Goal: Information Seeking & Learning: Learn about a topic

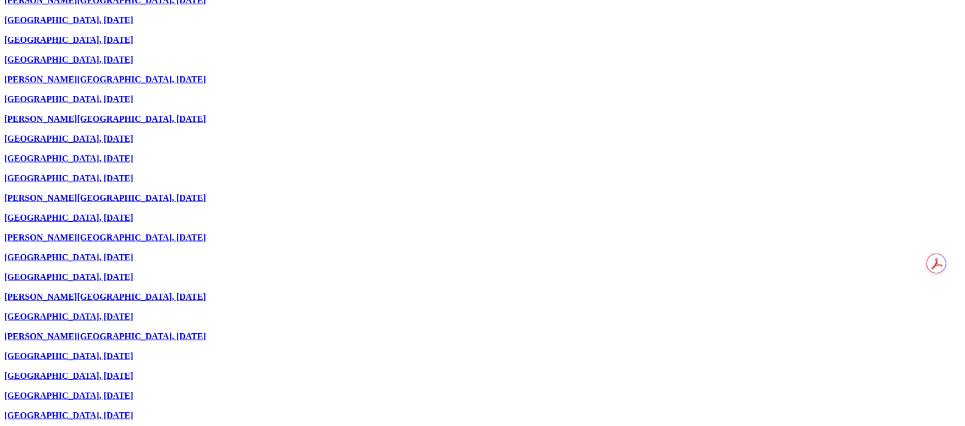
scroll to position [988, 0]
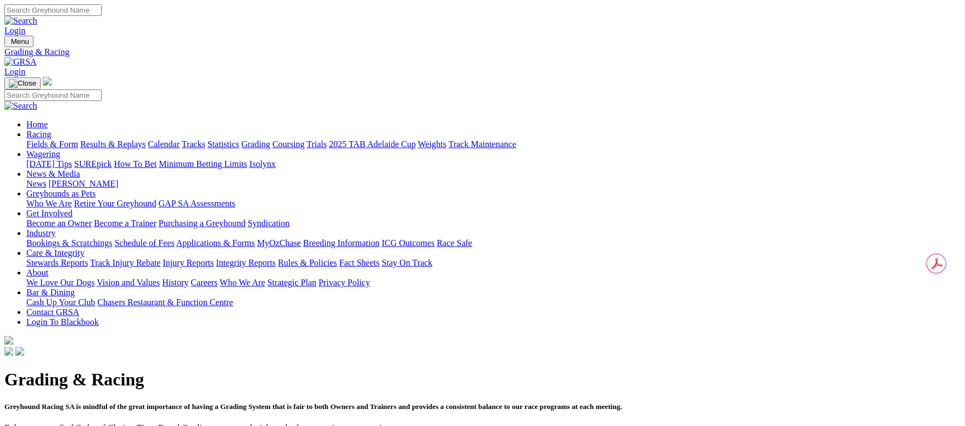
click at [51, 130] on link "Racing" at bounding box center [38, 134] width 25 height 9
click at [78, 140] on link "Fields & Form" at bounding box center [52, 144] width 52 height 9
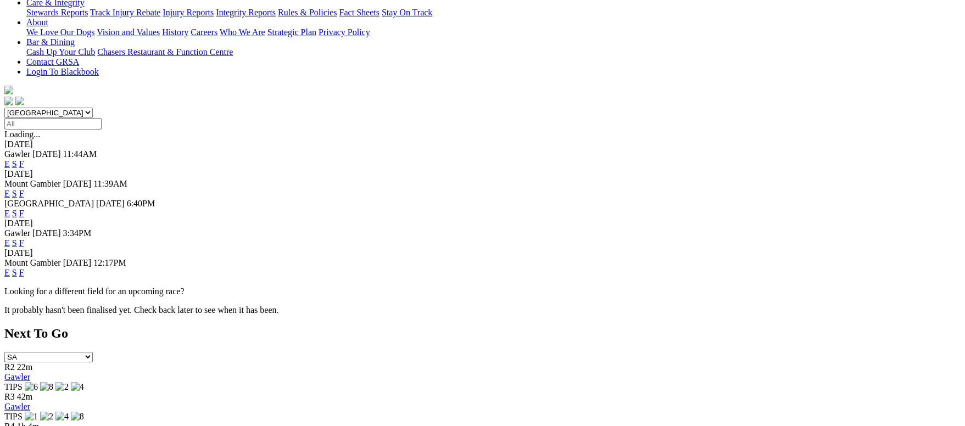
scroll to position [165, 0]
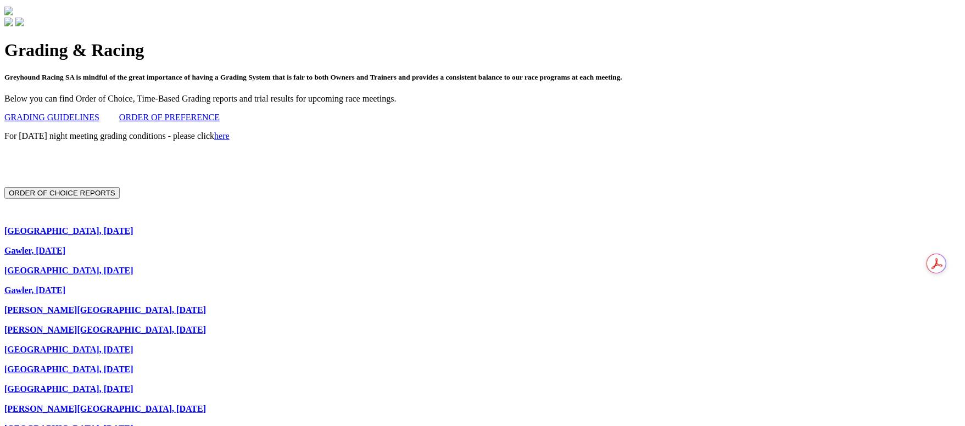
scroll to position [165, 0]
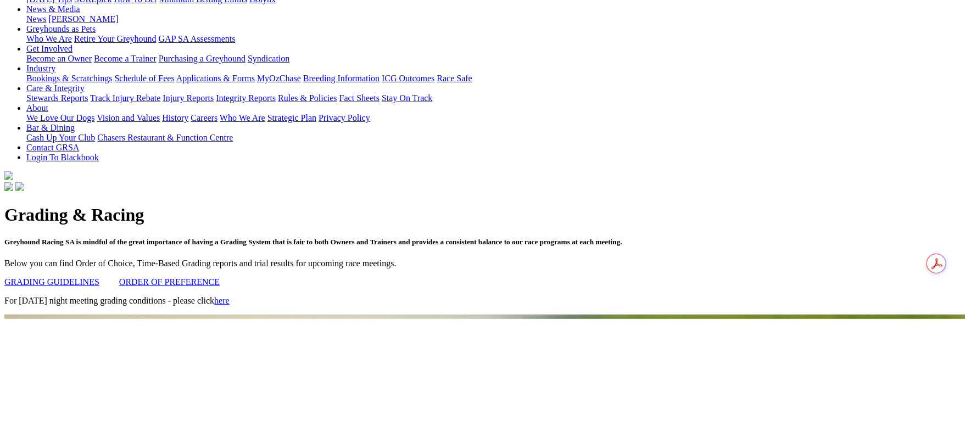
click at [230, 296] on link "here" at bounding box center [221, 300] width 15 height 9
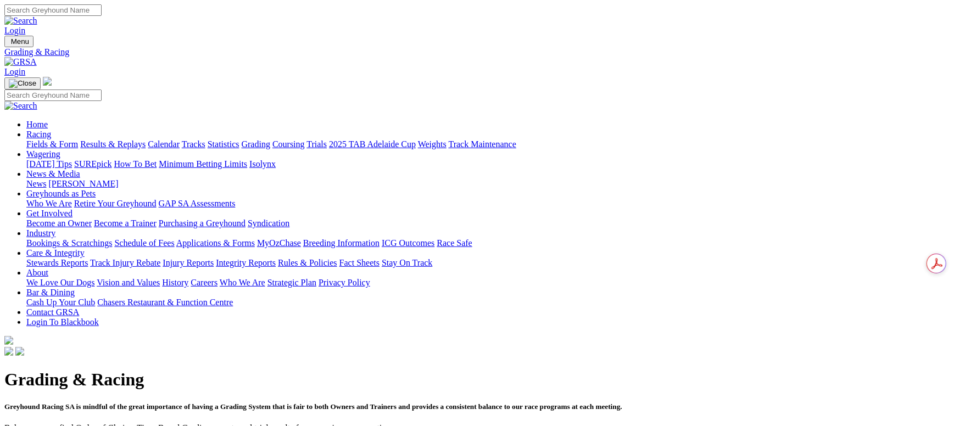
click at [78, 140] on link "Fields & Form" at bounding box center [52, 144] width 52 height 9
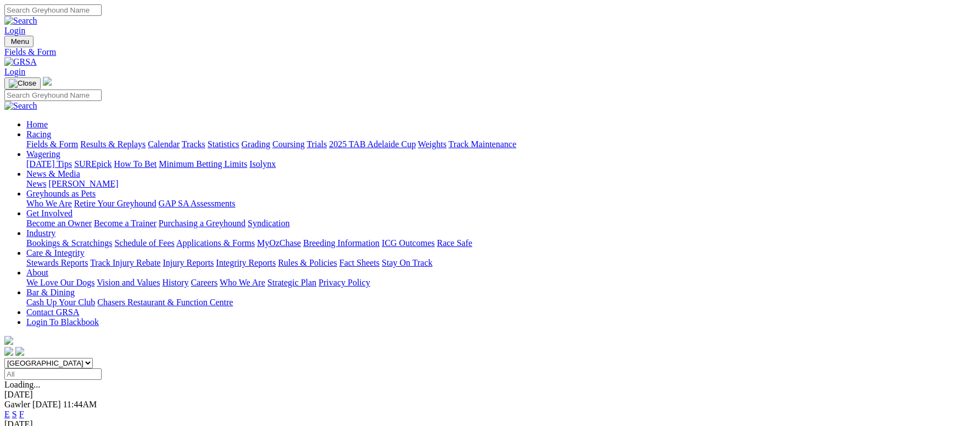
scroll to position [149, 0]
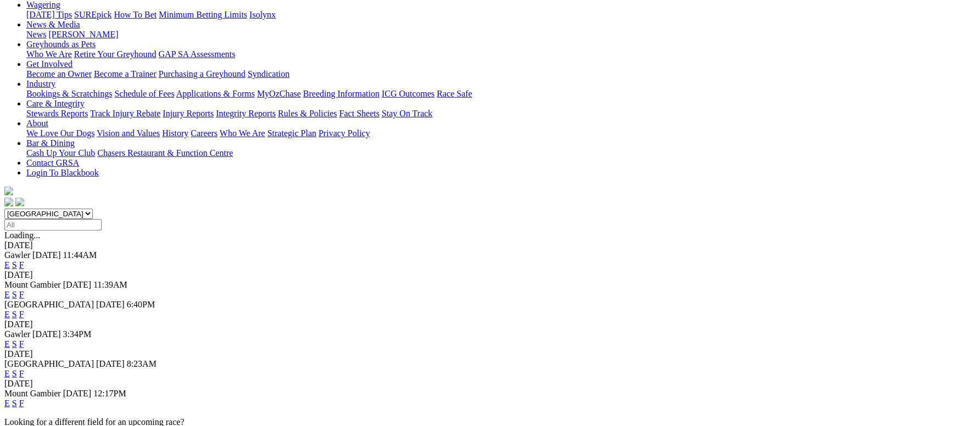
click at [24, 369] on link "F" at bounding box center [21, 373] width 5 height 9
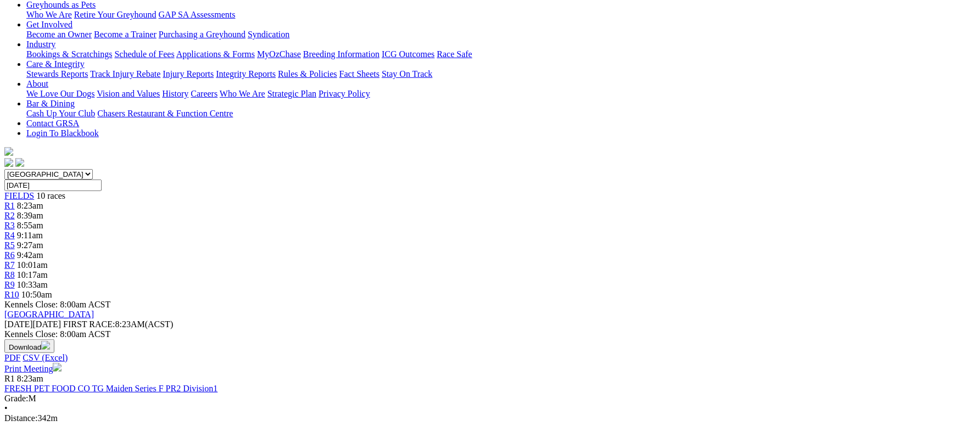
scroll to position [165, 0]
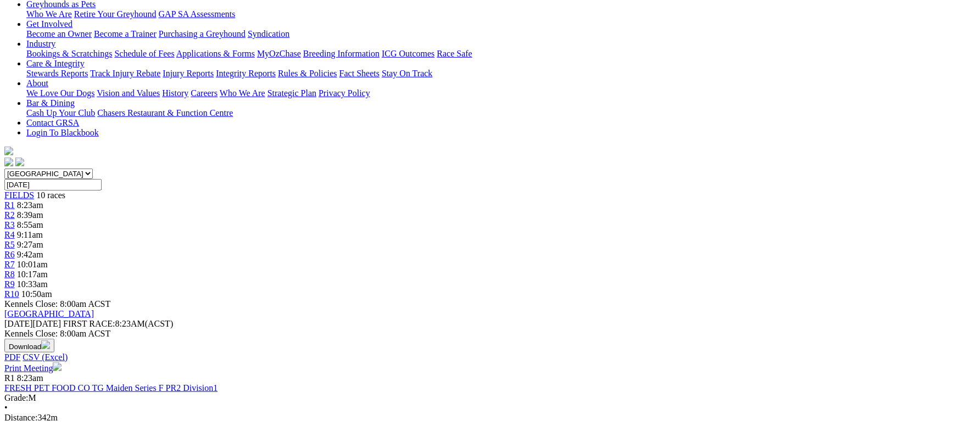
scroll to position [247, 0]
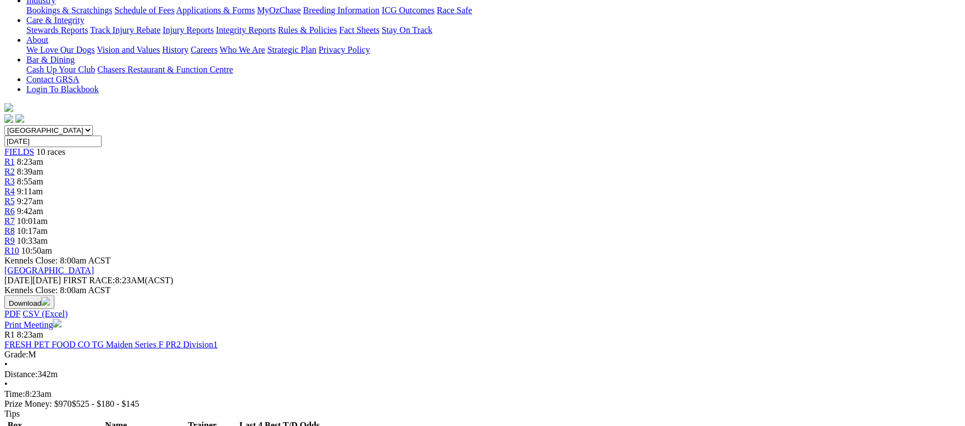
scroll to position [247, 0]
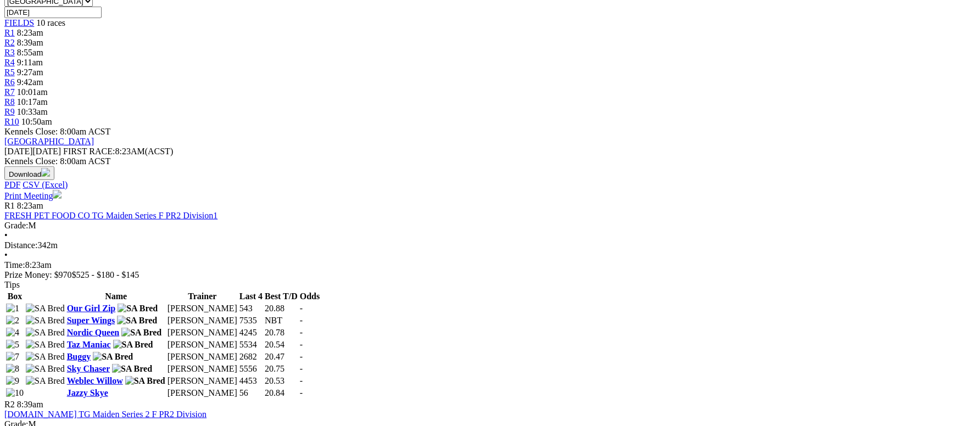
scroll to position [330, 0]
